Goal: Transaction & Acquisition: Download file/media

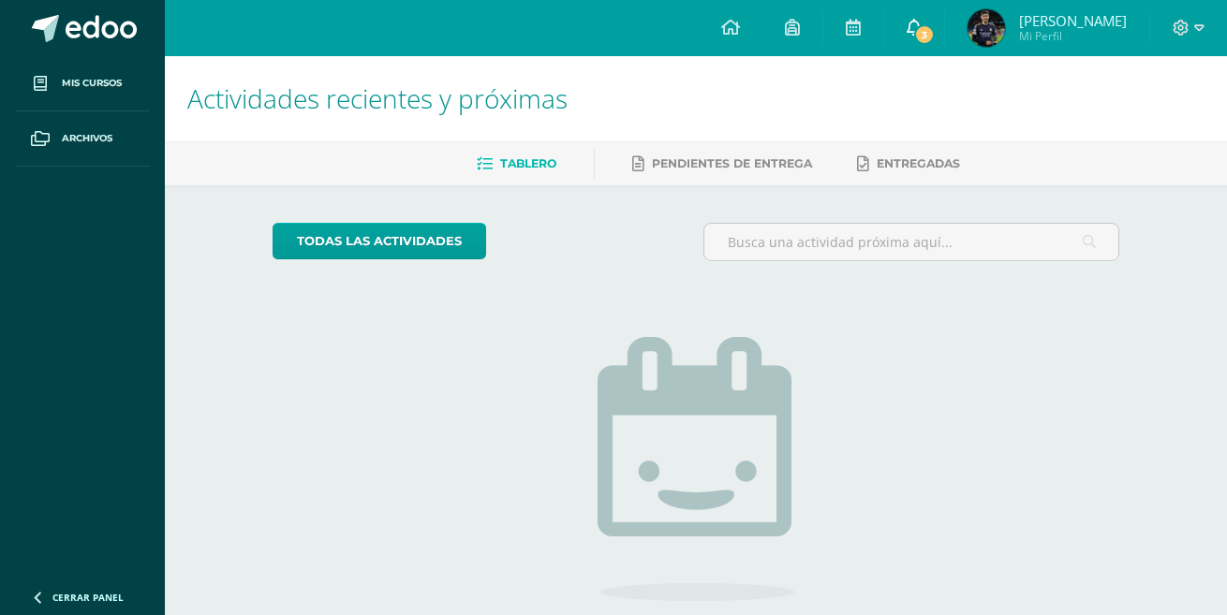
click at [931, 41] on span "3" at bounding box center [924, 34] width 21 height 21
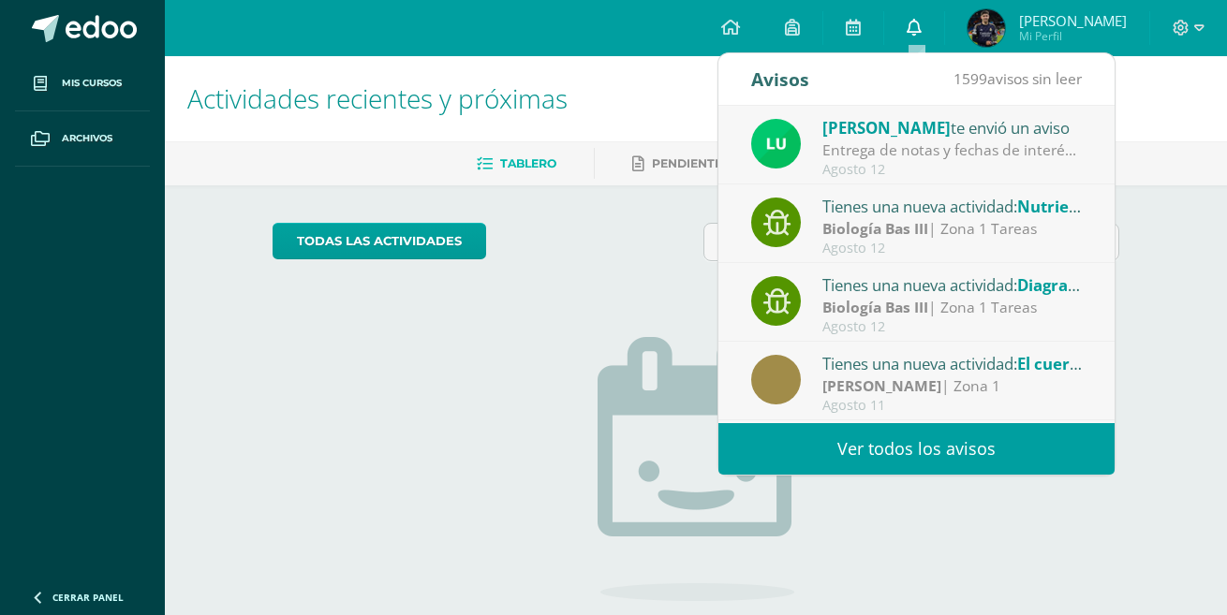
click at [931, 41] on link "0" at bounding box center [914, 28] width 60 height 56
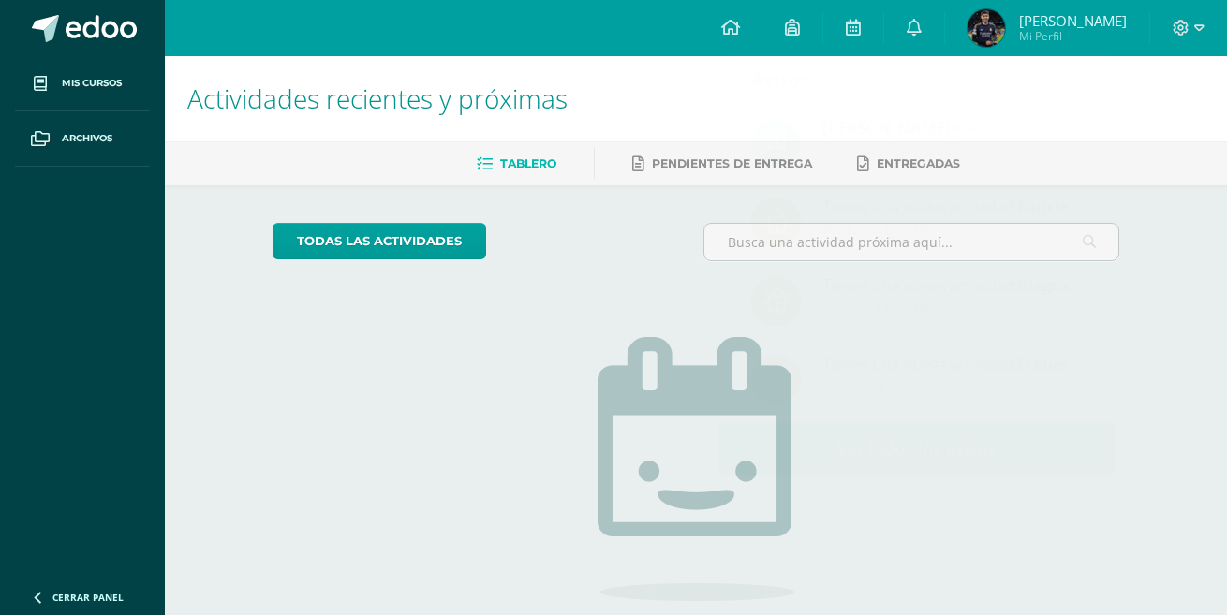
click at [1137, 130] on h1 "Actividades recientes y próximas" at bounding box center [695, 98] width 1017 height 85
click at [927, 28] on link "0" at bounding box center [914, 28] width 60 height 56
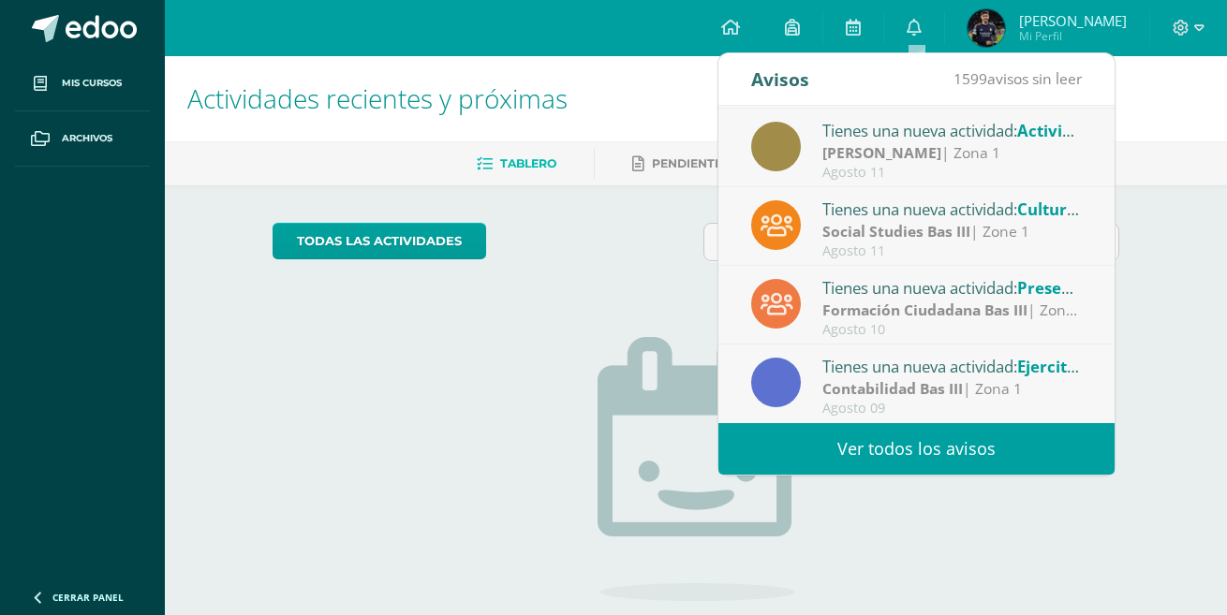
scroll to position [296, 0]
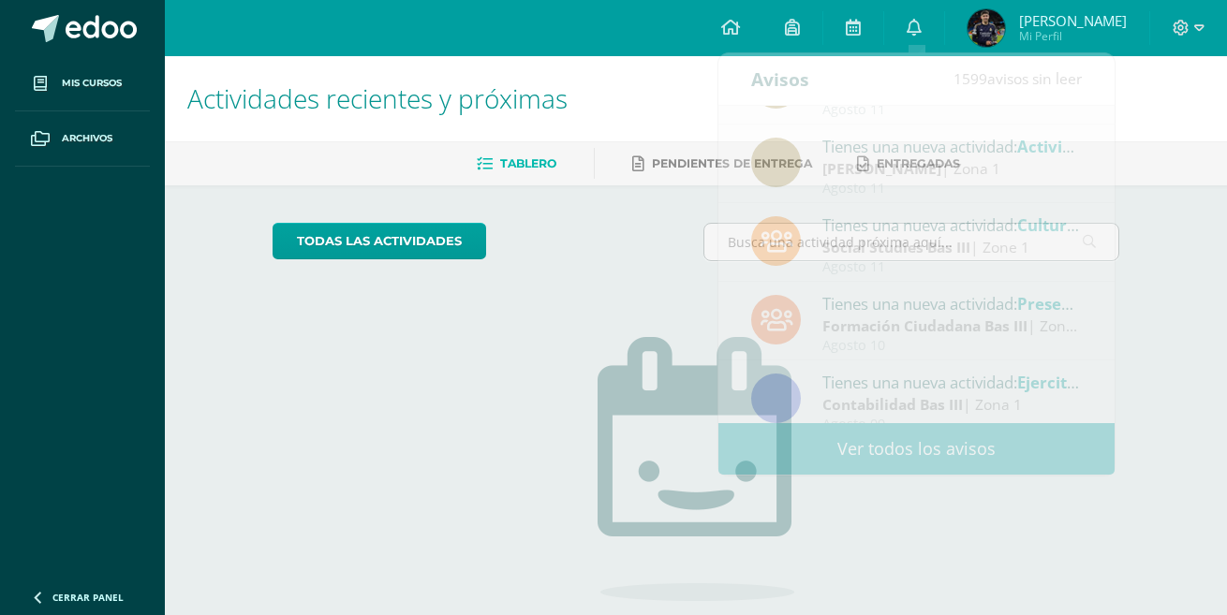
click at [611, 315] on div "No tienes actividades Échale un vistazo a los demás períodos o sal y disfruta d…" at bounding box center [695, 490] width 375 height 428
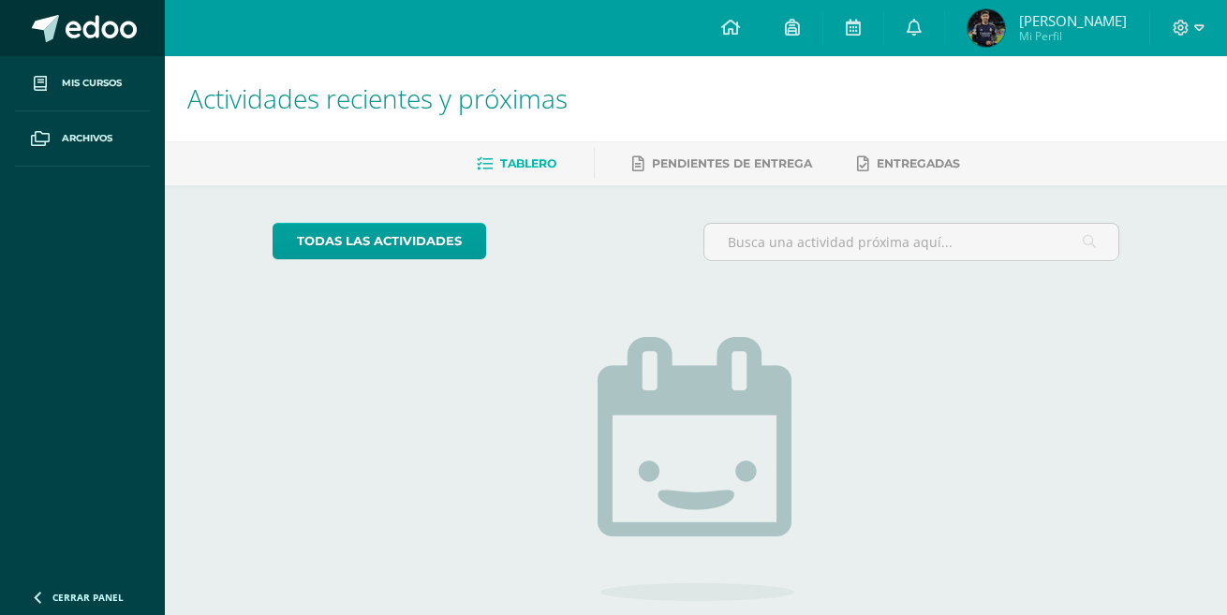
click at [95, 37] on span at bounding box center [101, 29] width 71 height 28
click at [924, 36] on span "1" at bounding box center [924, 34] width 21 height 21
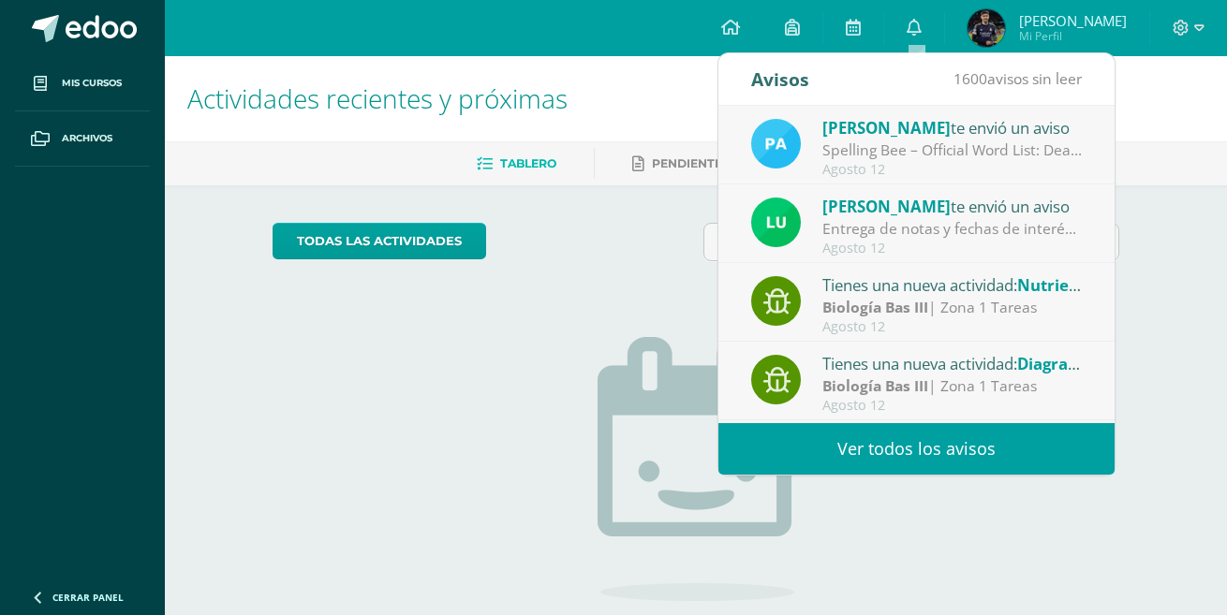
click at [876, 138] on div "[PERSON_NAME] te envió un aviso" at bounding box center [952, 127] width 260 height 24
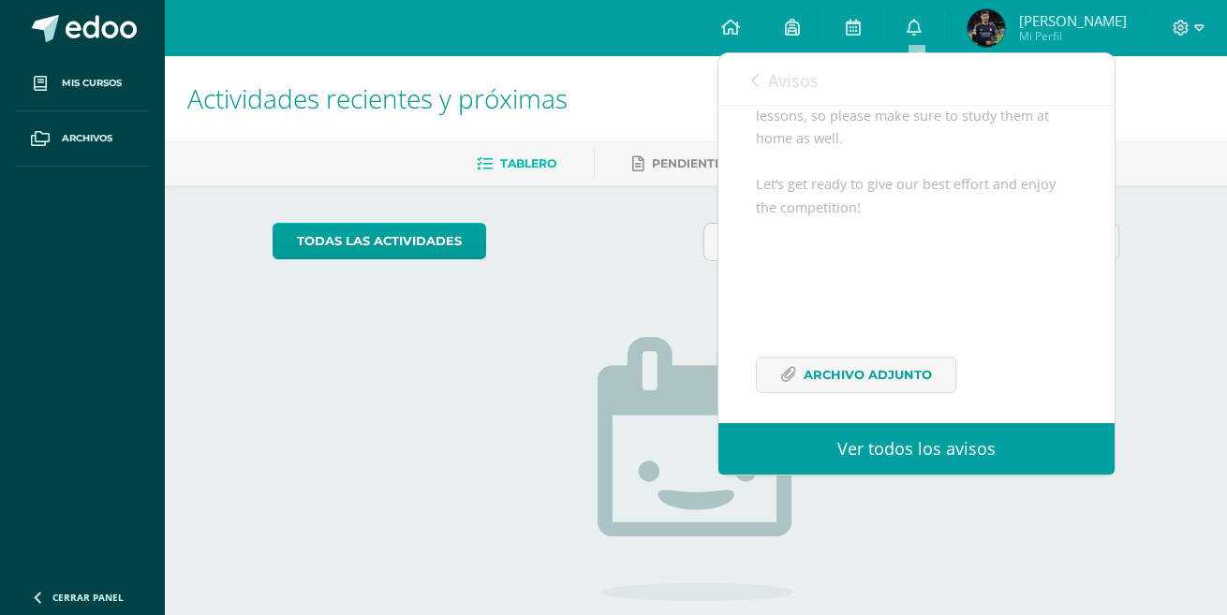
scroll to position [342, 0]
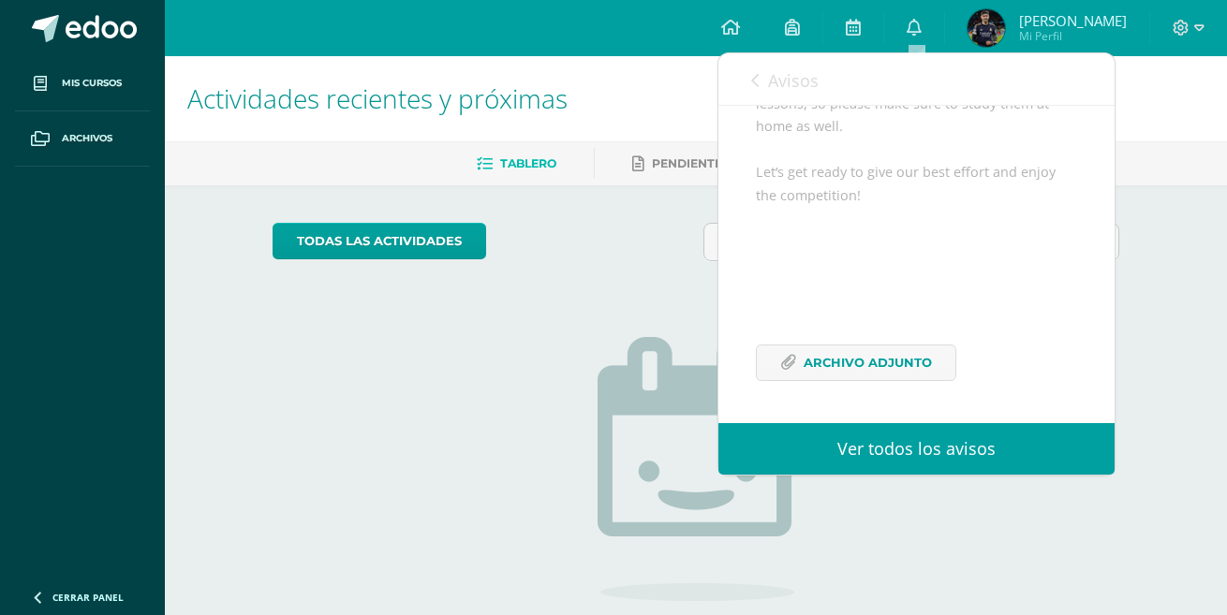
click at [824, 343] on div "Dear Students, Attached you will find the official word list for the Spelling B…" at bounding box center [916, 191] width 321 height 426
click at [837, 368] on span "Archivo Adjunto" at bounding box center [867, 363] width 128 height 35
